Goal: Check status: Check status

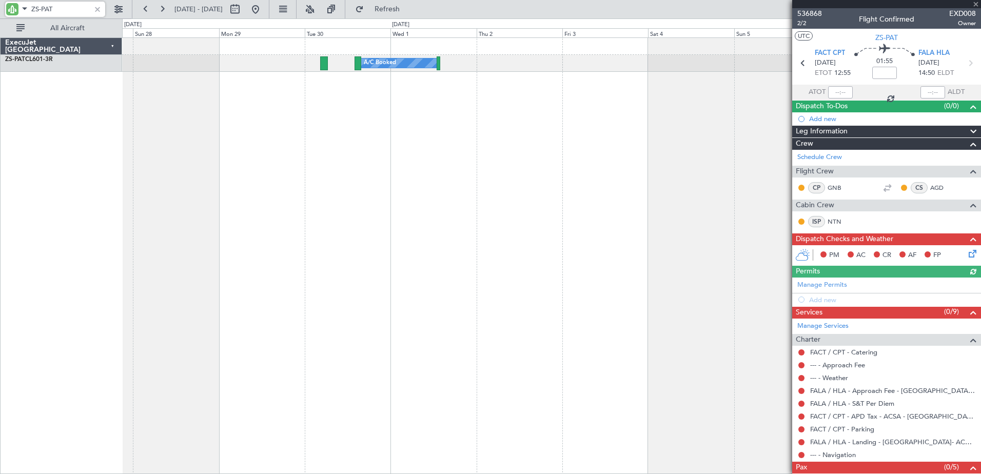
click at [130, 277] on div "A/C Booked A/C Booked" at bounding box center [551, 255] width 859 height 437
click at [534, 182] on div "A/C Booked A/C Booked" at bounding box center [551, 255] width 859 height 437
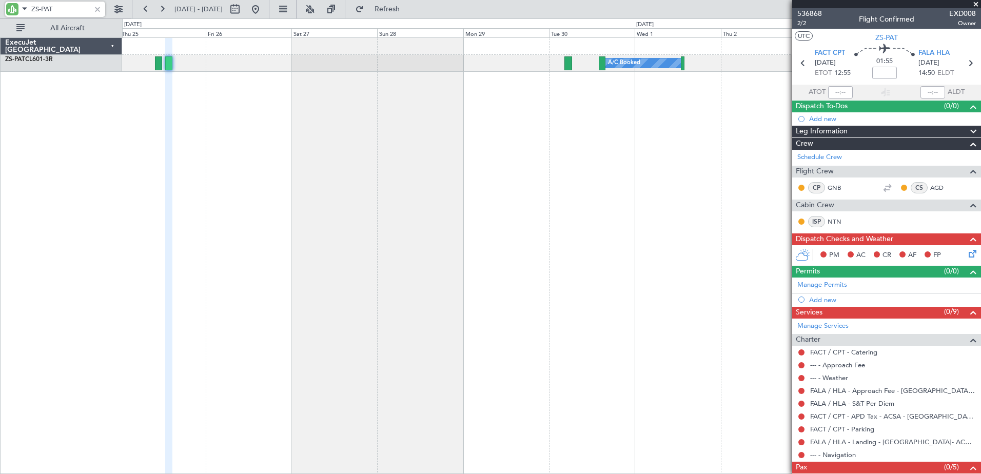
click at [465, 175] on div "A/C Booked" at bounding box center [551, 255] width 859 height 437
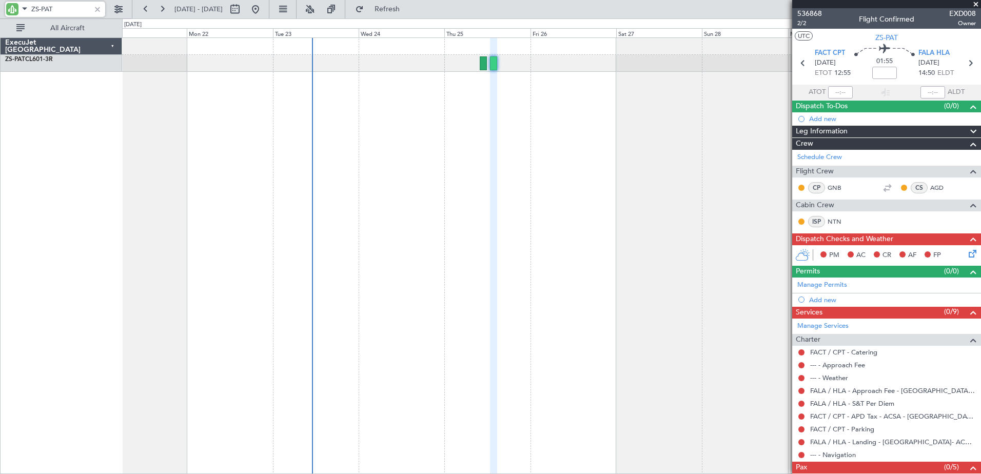
click at [383, 170] on div "A/C Booked" at bounding box center [551, 255] width 859 height 437
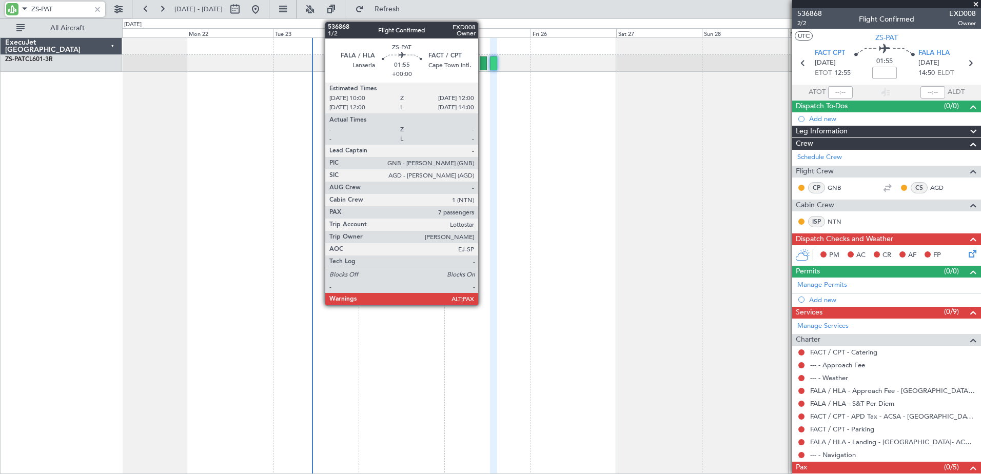
click at [482, 64] on div at bounding box center [483, 63] width 7 height 14
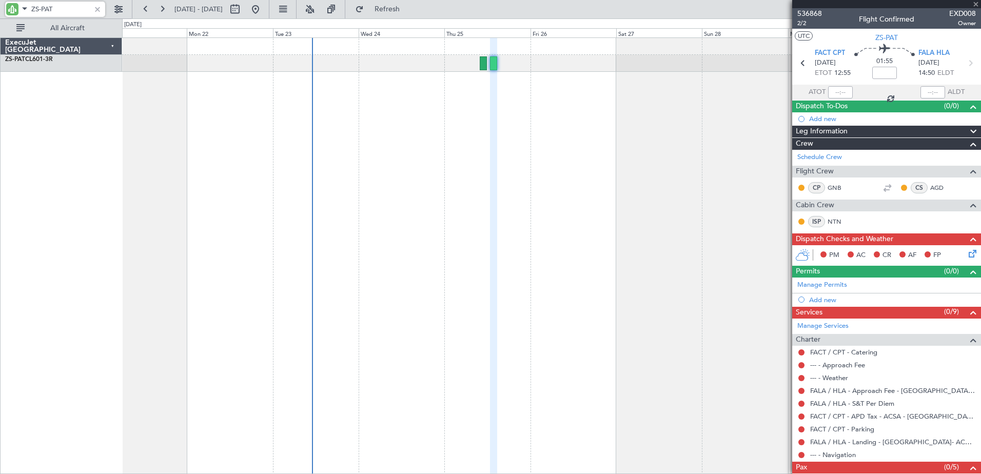
type input "7"
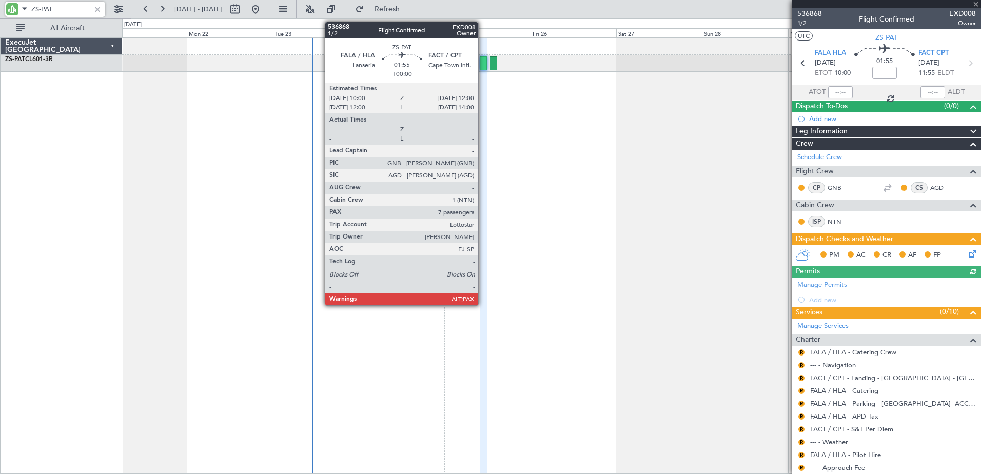
click at [483, 64] on div at bounding box center [483, 63] width 7 height 14
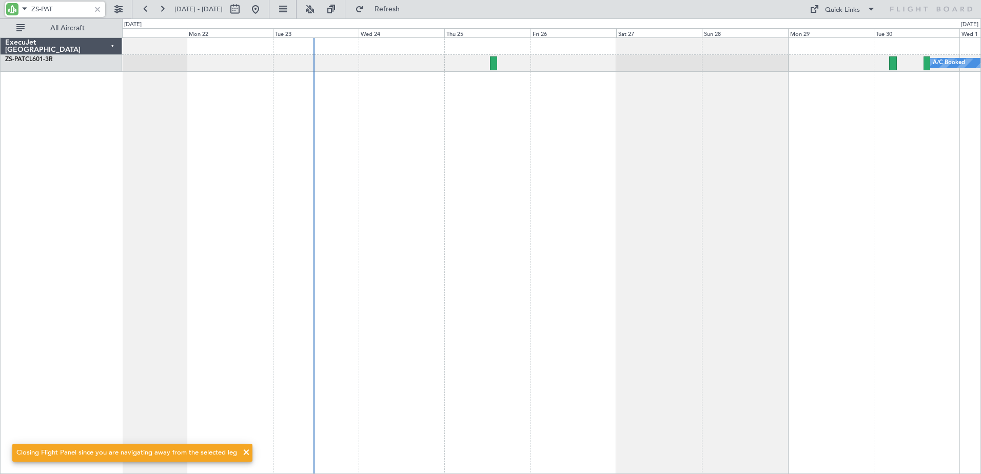
click at [498, 252] on div "A/C Booked" at bounding box center [551, 255] width 859 height 437
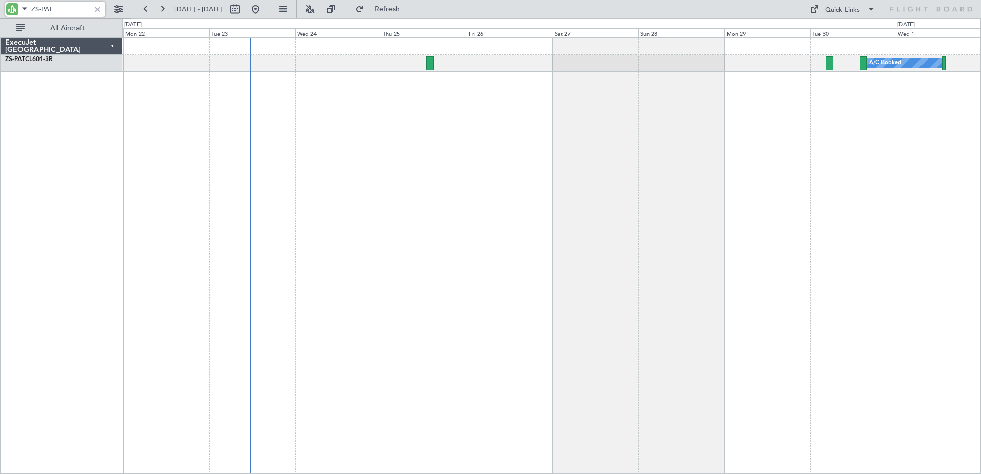
click at [493, 363] on div "A/C Booked" at bounding box center [551, 255] width 859 height 437
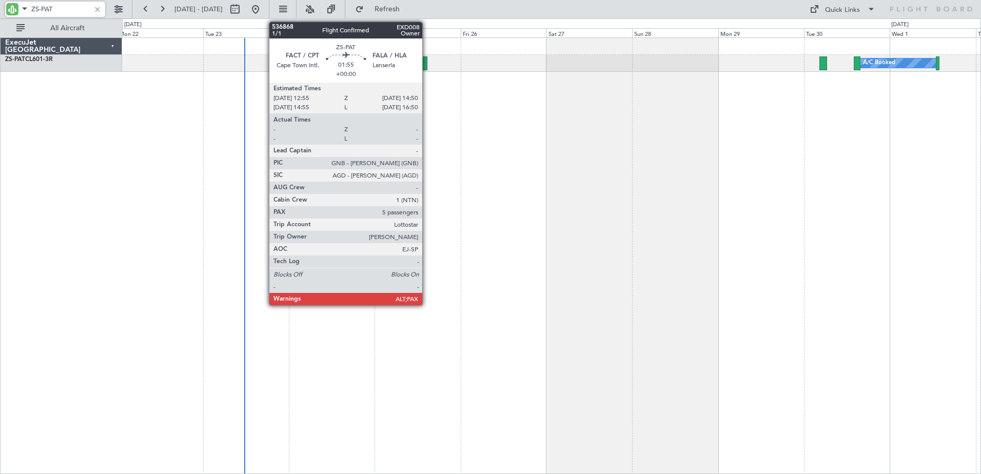
click at [427, 63] on div at bounding box center [423, 63] width 7 height 14
